Goal: Find specific page/section: Find specific page/section

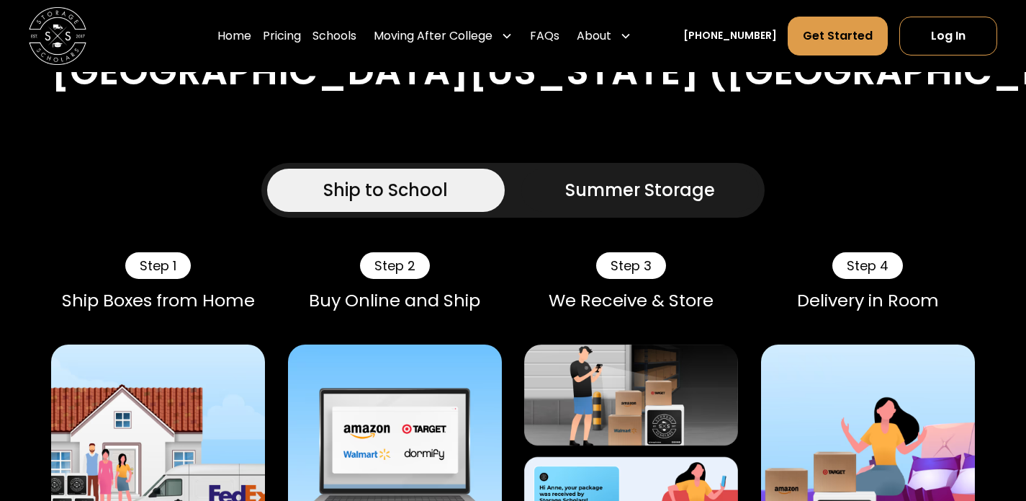
scroll to position [864, 0]
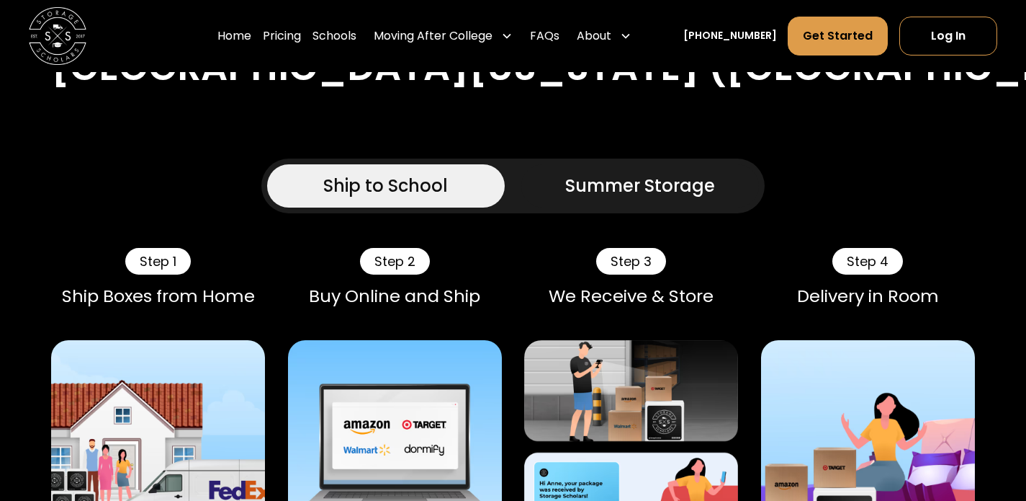
click at [655, 184] on div "Summer Storage" at bounding box center [640, 186] width 150 height 26
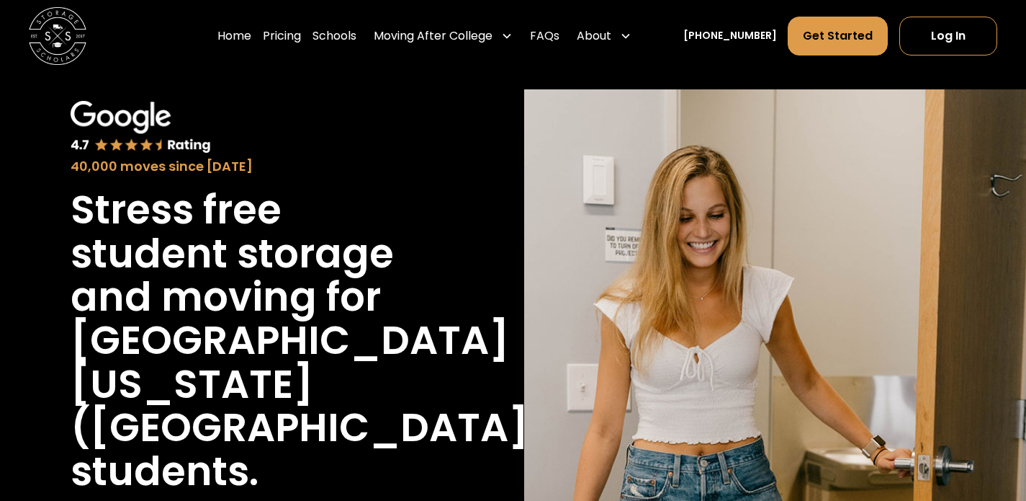
scroll to position [0, 0]
